Goal: Communication & Community: Ask a question

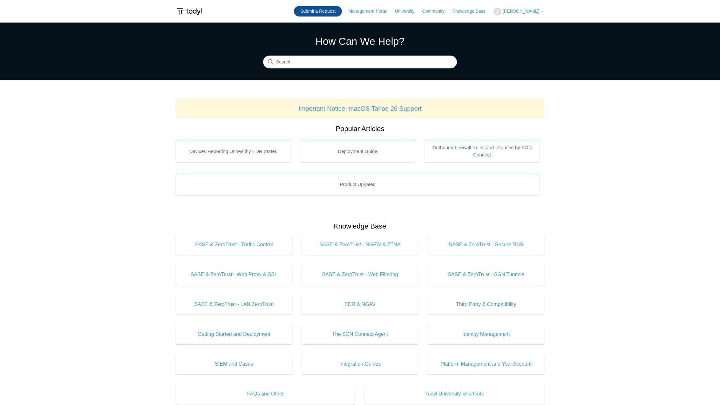
click at [332, 13] on link "Submit a Request" at bounding box center [318, 11] width 48 height 10
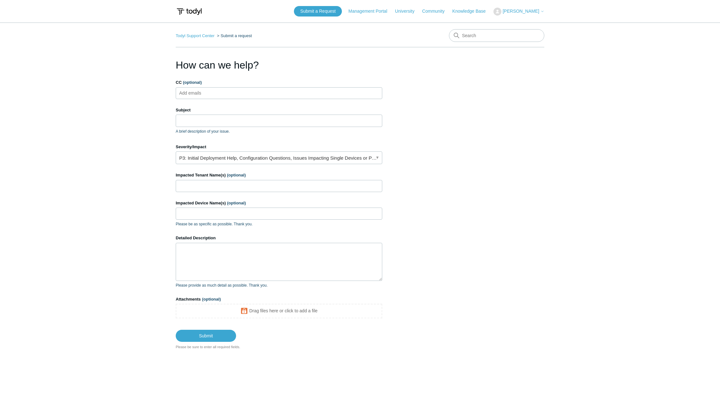
click at [262, 96] on ul "Add emails" at bounding box center [279, 93] width 207 height 12
click at [214, 94] on input "CC (optional)" at bounding box center [196, 93] width 38 height 10
paste input "[EMAIL_ADDRESS][DOMAIN_NAME]"
type input "[EMAIL_ADDRESS][DOMAIN_NAME]"
click at [212, 118] on input "Subject" at bounding box center [279, 121] width 207 height 12
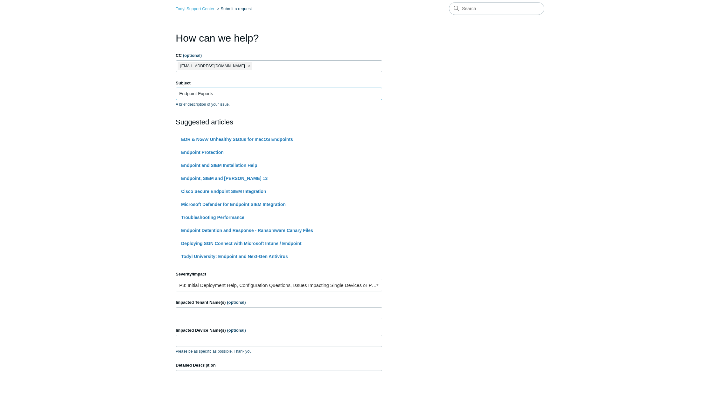
scroll to position [64, 0]
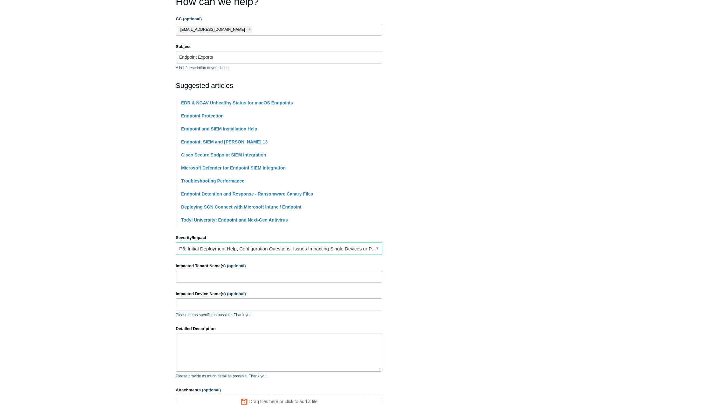
click at [376, 250] on link "P3: Initial Deployment Help, Configuration Questions, Issues Impacting Single D…" at bounding box center [279, 248] width 207 height 13
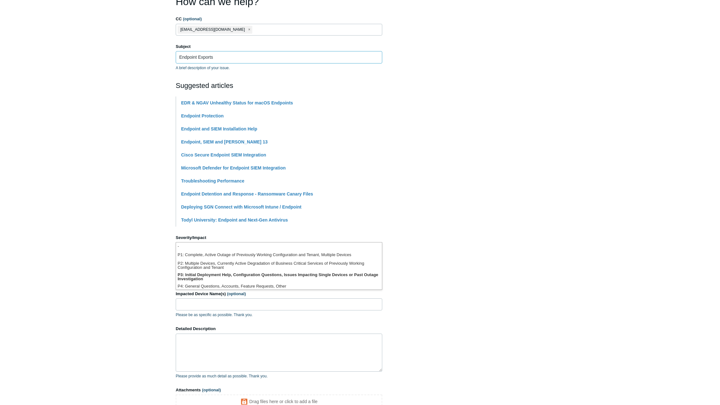
click at [196, 57] on input "Endpoint Exports" at bounding box center [279, 57] width 207 height 12
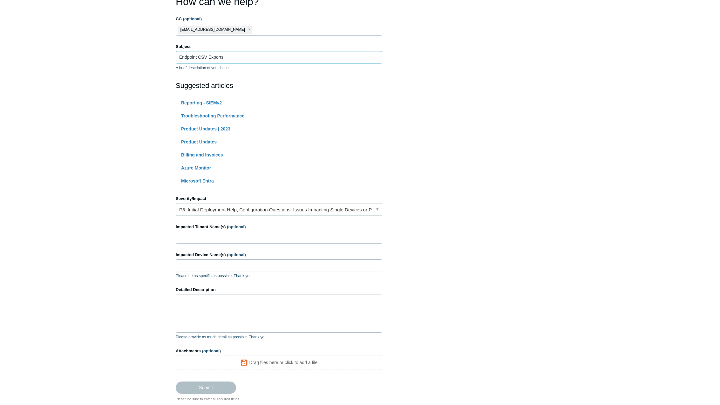
type input "Endpoint CSV Exports"
click at [377, 207] on link "P3: Initial Deployment Help, Configuration Questions, Issues Impacting Single D…" at bounding box center [279, 209] width 207 height 13
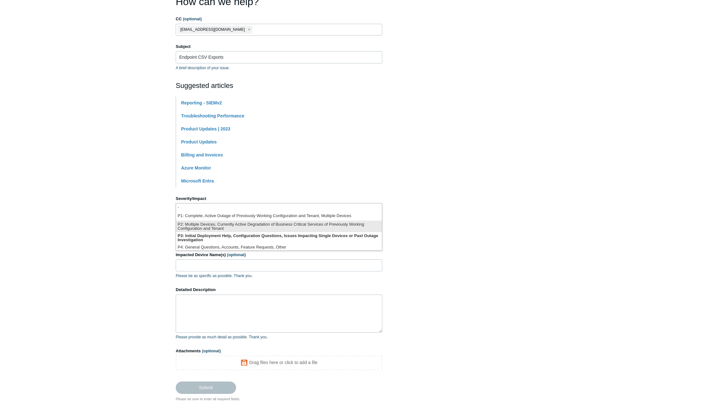
click at [362, 222] on li "P2: Multiple Devices, Currently Active Degradation of Business Critical Service…" at bounding box center [279, 226] width 206 height 11
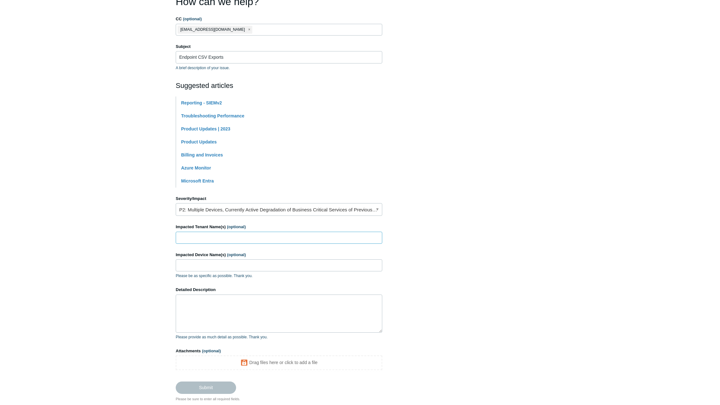
click at [302, 236] on input "Impacted Tenant Name(s) (optional)" at bounding box center [279, 238] width 207 height 12
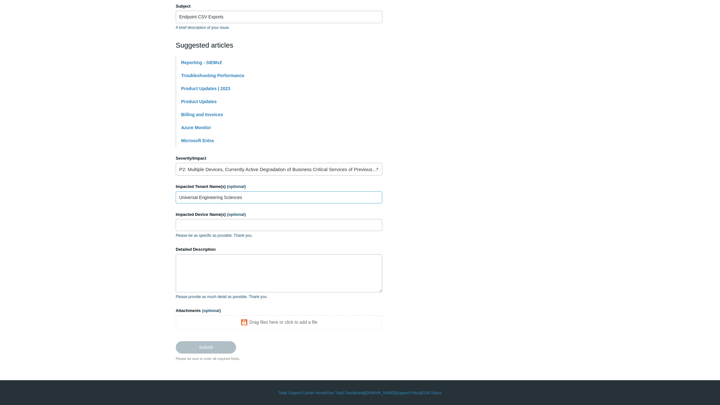
scroll to position [104, 0]
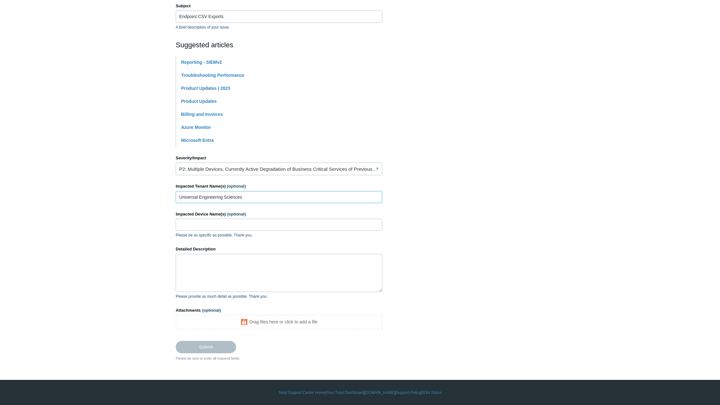
type input "Universal Engineering Sciences"
click at [245, 262] on textarea "Detailed Description" at bounding box center [279, 273] width 207 height 38
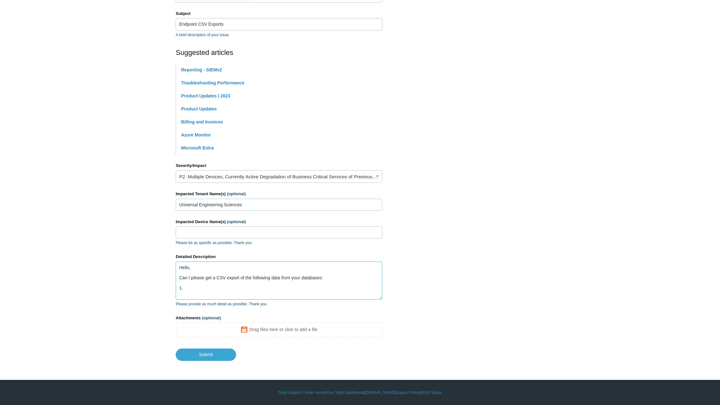
click at [192, 287] on textarea "Hello, Can I please get a CSV export of the following data from your databases:…" at bounding box center [279, 281] width 207 height 38
click at [215, 289] on textarea "Hello, Can I please get a CSV export of the following data from your databases:…" at bounding box center [279, 281] width 207 height 38
click at [281, 293] on textarea "Hello, Can I please get a CSV export of the following data from your databases:…" at bounding box center [279, 281] width 207 height 38
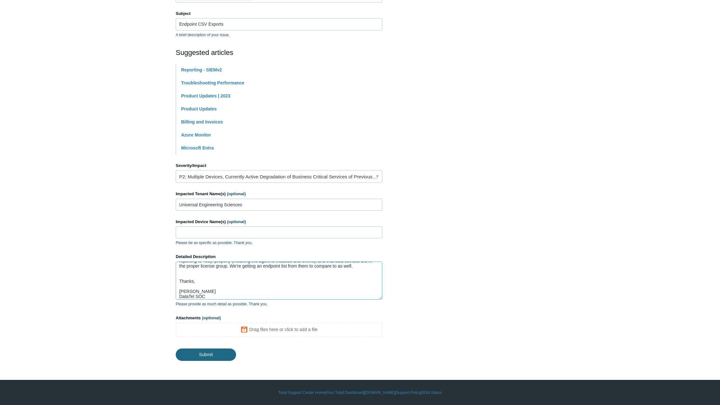
type textarea "Hello, Can I please get a CSV export of the following data from your databases:…"
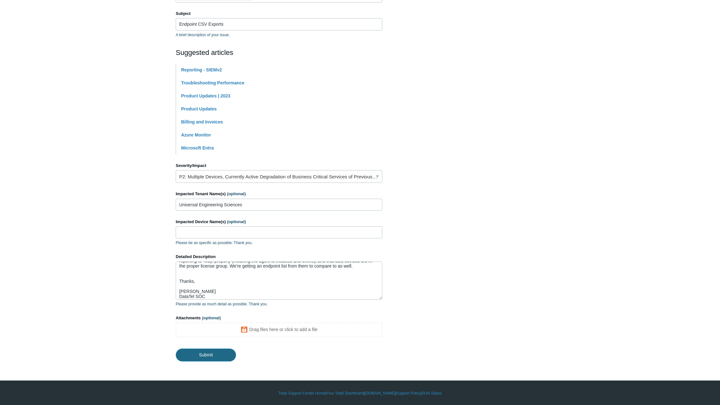
click at [228, 358] on input "Submit" at bounding box center [206, 355] width 60 height 13
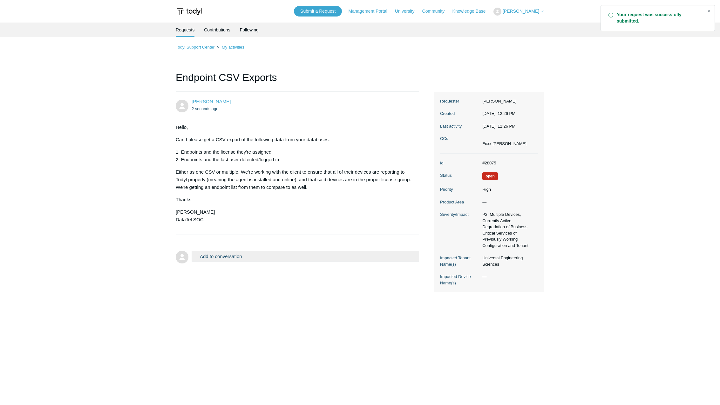
click at [562, 185] on main "Requests Contributions Following Todyl Support Center My activities Endpoint CS…" at bounding box center [360, 205] width 720 height 365
click at [492, 165] on dd "#28075" at bounding box center [508, 163] width 59 height 6
copy dd "28075"
